Goal: Task Accomplishment & Management: Understand process/instructions

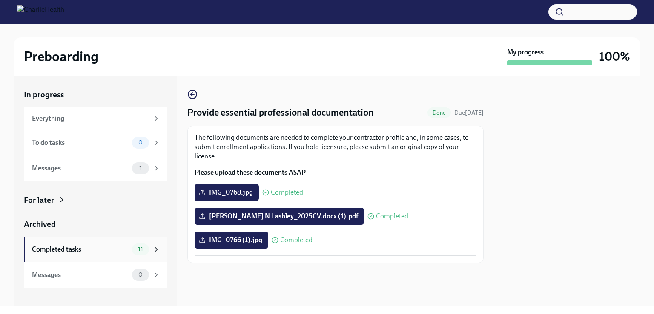
click at [62, 247] on div "Completed tasks" at bounding box center [80, 249] width 97 height 9
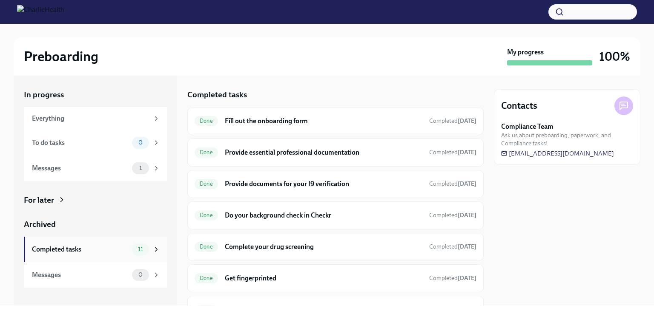
click at [104, 254] on div "Completed tasks" at bounding box center [80, 249] width 97 height 9
click at [87, 169] on div "Messages" at bounding box center [80, 168] width 97 height 9
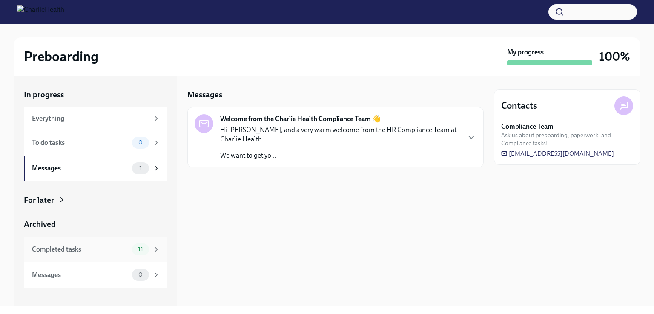
click at [70, 250] on div "Completed tasks" at bounding box center [80, 249] width 97 height 9
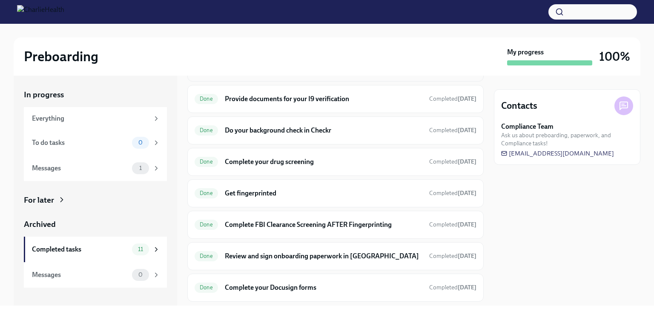
scroll to position [128, 0]
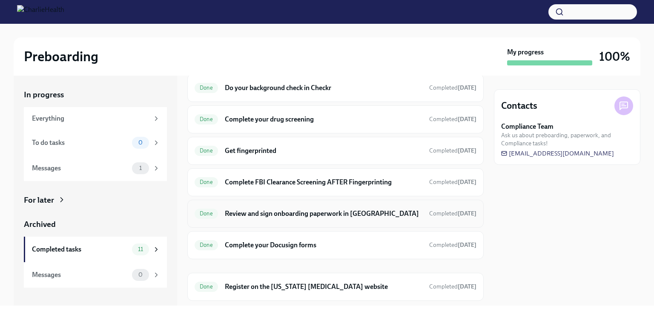
click at [343, 214] on h6 "Review and sign onboarding paperwork in [GEOGRAPHIC_DATA]" at bounding box center [323, 213] width 197 height 9
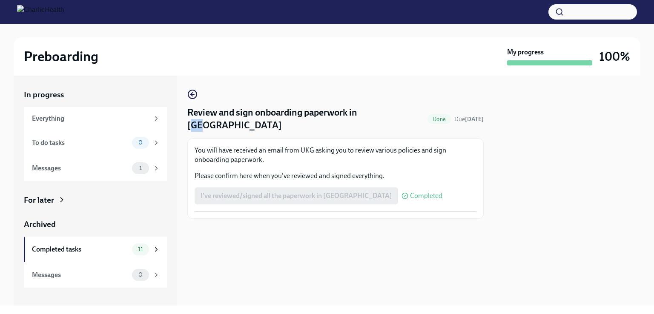
drag, startPoint x: 364, startPoint y: 111, endPoint x: 379, endPoint y: 111, distance: 14.5
click at [379, 111] on h4 "Review and sign onboarding paperwork in [GEOGRAPHIC_DATA]" at bounding box center [305, 119] width 237 height 26
